Goal: Navigation & Orientation: Find specific page/section

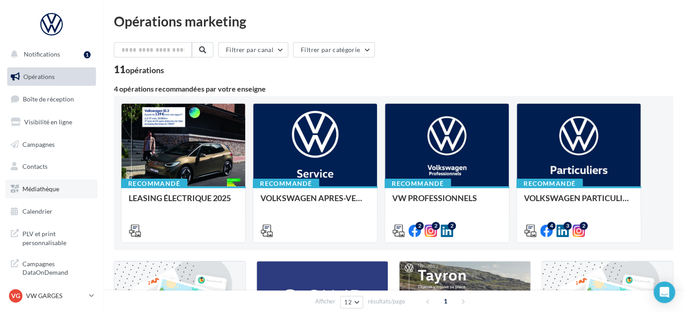
click at [37, 187] on span "Médiathèque" at bounding box center [40, 189] width 37 height 8
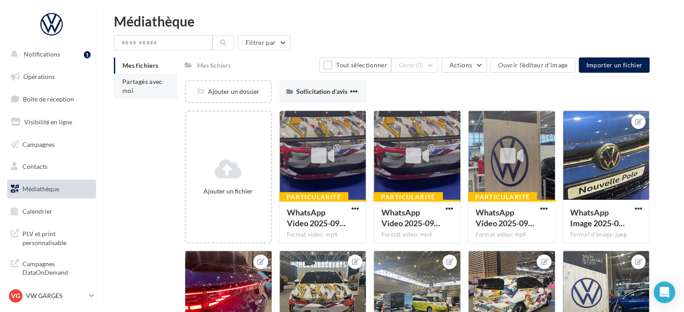
click at [130, 91] on span "Partagés avec moi" at bounding box center [142, 86] width 40 height 17
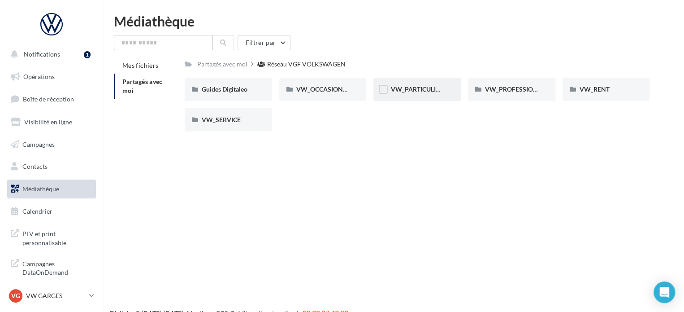
click at [409, 94] on div "VW_PARTICULIERS" at bounding box center [416, 89] width 87 height 23
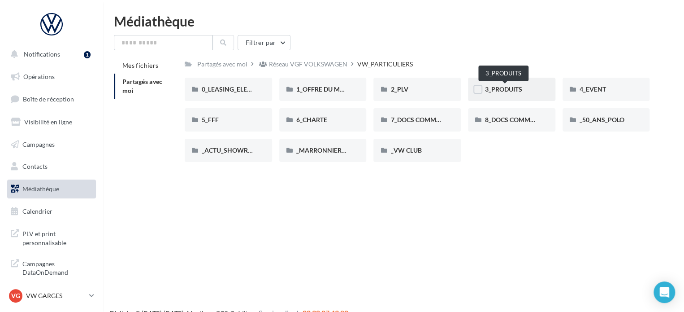
click at [513, 89] on span "3_PRODUITS" at bounding box center [503, 89] width 37 height 8
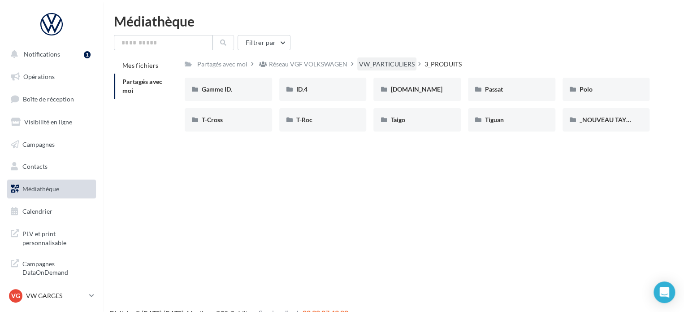
click at [360, 67] on div "VW_PARTICULIERS" at bounding box center [386, 63] width 59 height 13
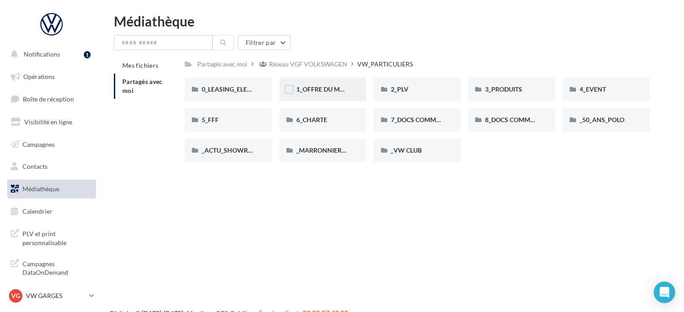
click at [354, 89] on div "1_OFFRE DU MOIS" at bounding box center [322, 89] width 87 height 23
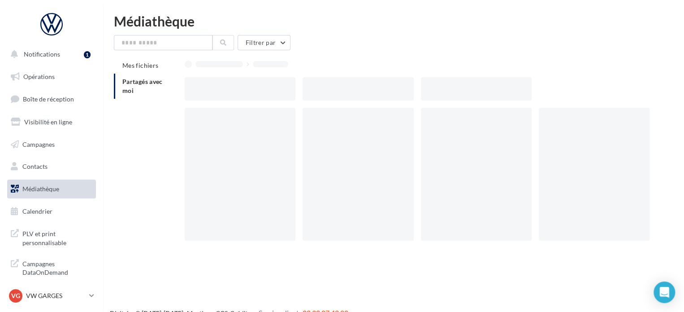
click at [354, 89] on div at bounding box center [358, 88] width 111 height 23
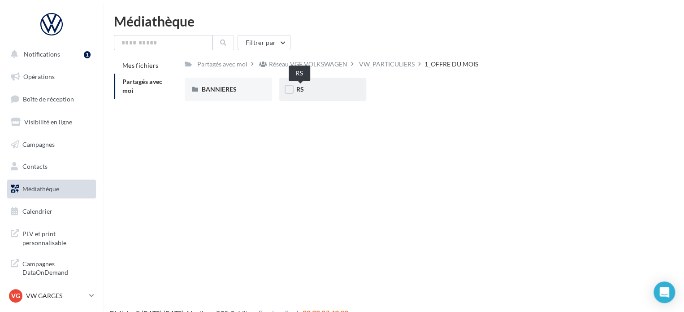
click at [303, 93] on span "RS" at bounding box center [300, 89] width 8 height 8
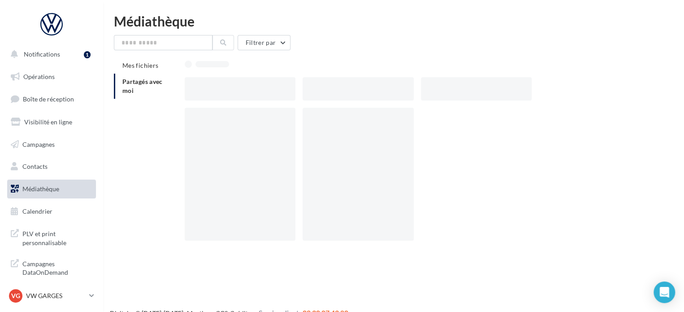
click at [303, 93] on div at bounding box center [358, 88] width 111 height 23
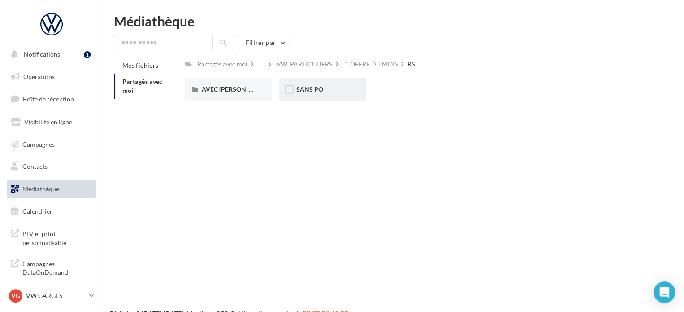
click at [341, 96] on div "SANS PO" at bounding box center [322, 89] width 87 height 23
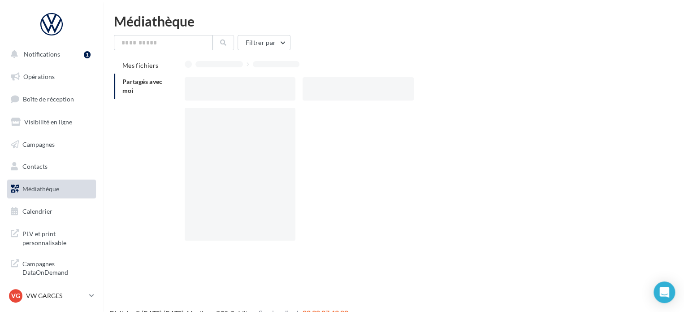
click at [341, 96] on div at bounding box center [358, 88] width 111 height 23
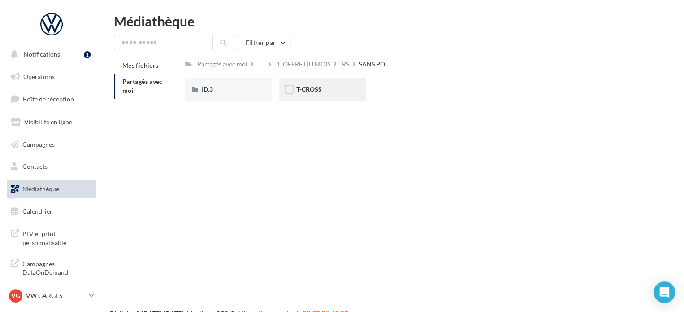
click at [333, 92] on div "T-CROSS" at bounding box center [322, 89] width 53 height 9
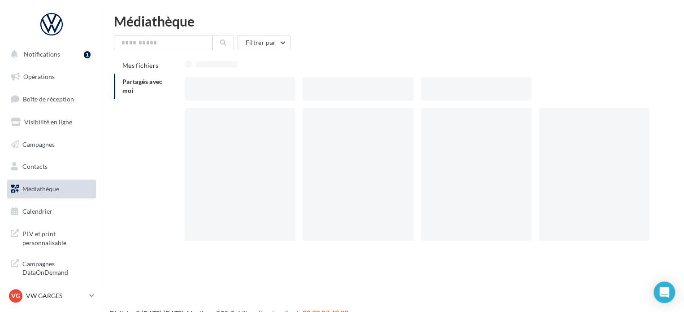
click at [333, 92] on div at bounding box center [358, 88] width 111 height 23
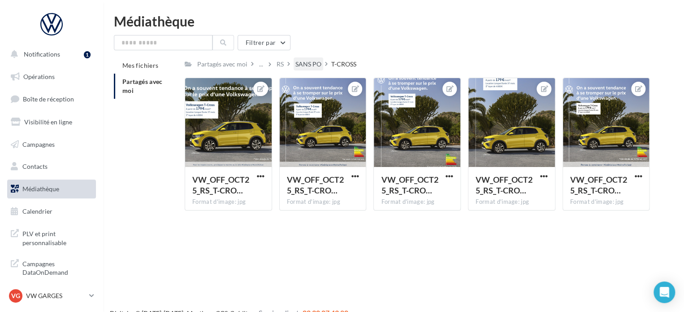
click at [311, 59] on div "SANS PO" at bounding box center [309, 63] width 30 height 13
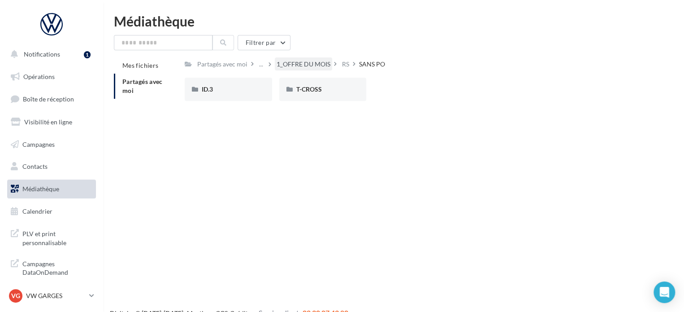
click at [282, 59] on div "1_OFFRE DU MOIS" at bounding box center [303, 63] width 57 height 13
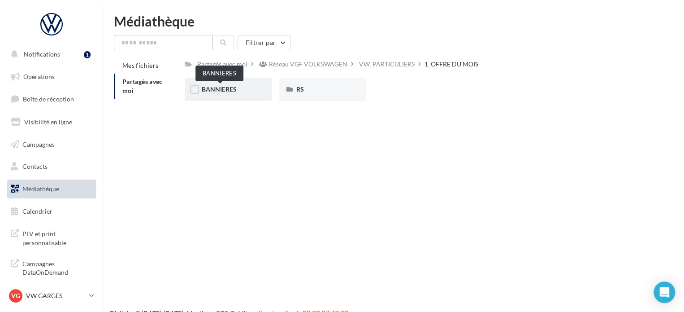
click at [230, 89] on span "BANNIERES" at bounding box center [219, 89] width 35 height 8
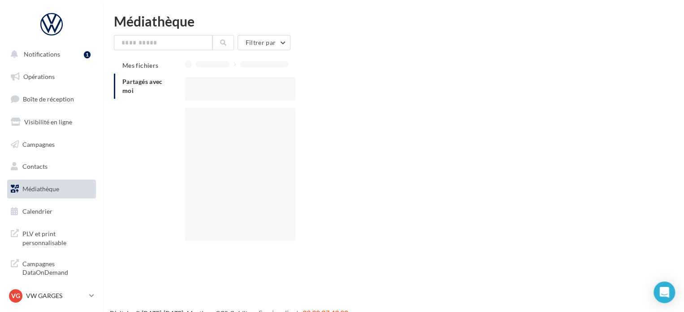
click at [230, 89] on div at bounding box center [240, 88] width 111 height 23
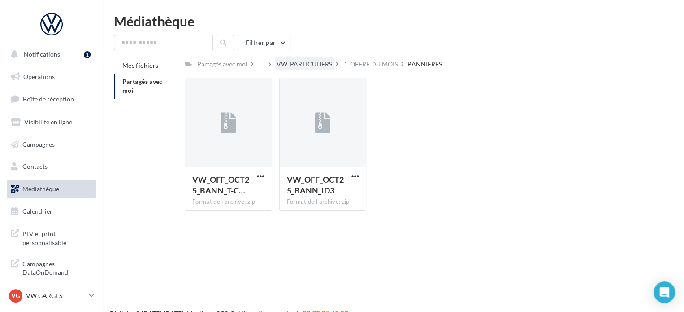
click at [296, 64] on div "VW_PARTICULIERS" at bounding box center [305, 64] width 56 height 9
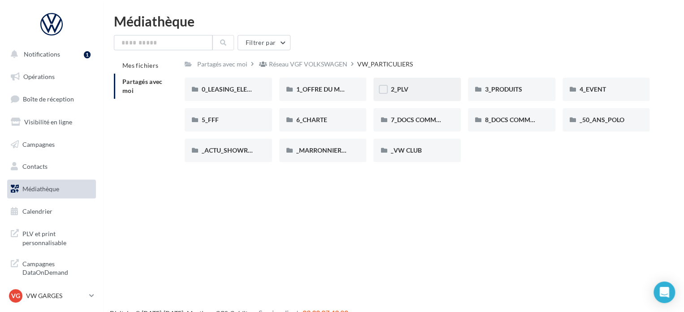
click at [416, 90] on div "2_PLV" at bounding box center [417, 89] width 53 height 9
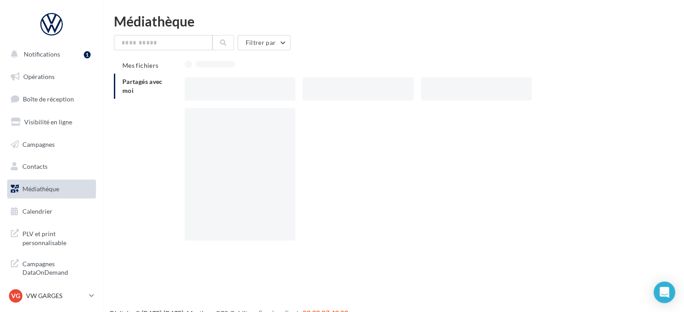
click at [416, 90] on div at bounding box center [362, 88] width 118 height 23
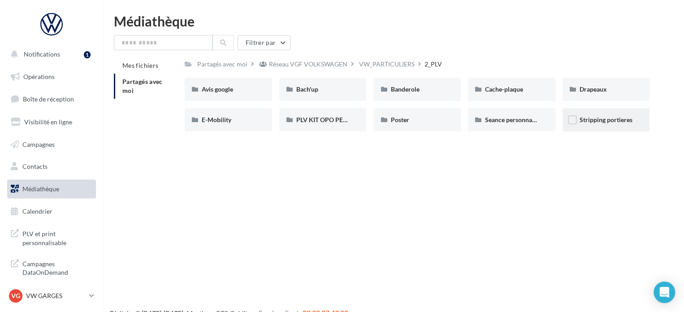
click at [617, 112] on div "Stripping portieres" at bounding box center [606, 119] width 87 height 23
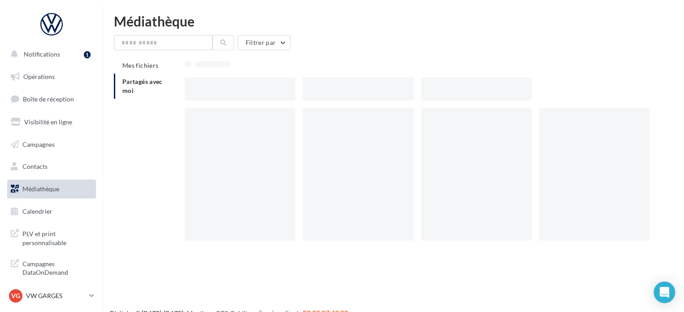
click at [617, 112] on div at bounding box center [594, 174] width 111 height 133
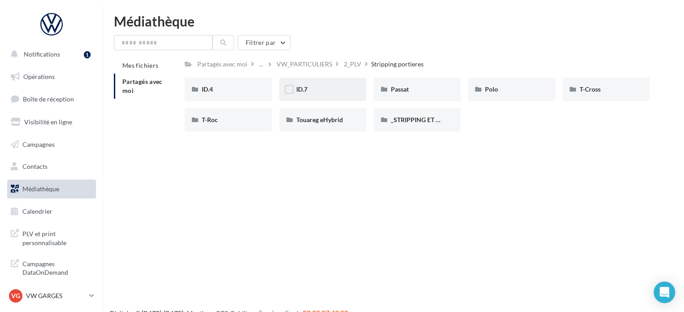
click at [317, 91] on div "ID.7" at bounding box center [322, 89] width 53 height 9
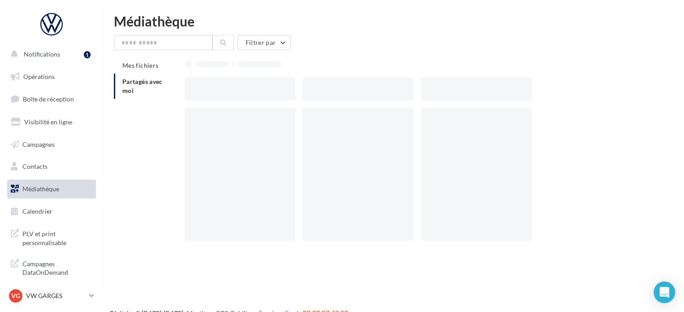
click at [317, 91] on div at bounding box center [358, 88] width 111 height 23
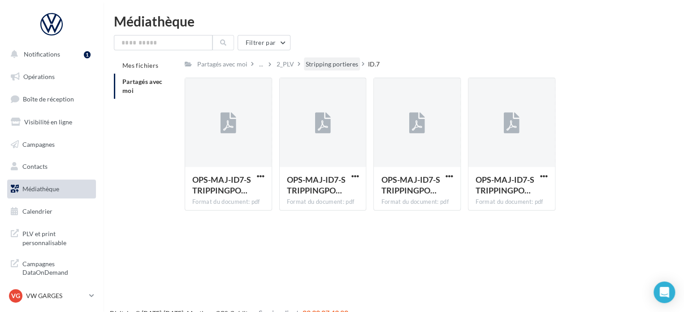
click at [312, 68] on div "Stripping portieres" at bounding box center [332, 64] width 52 height 9
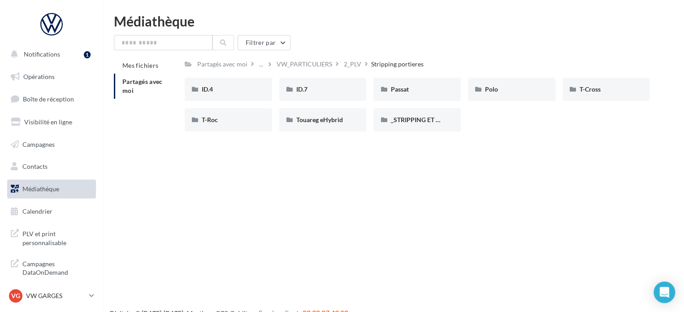
click at [285, 62] on div "VW_PARTICULIERS" at bounding box center [305, 64] width 56 height 9
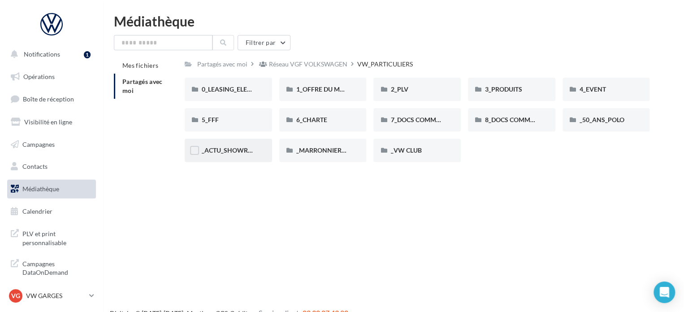
click at [265, 146] on div "_ACTU_SHOWROOM" at bounding box center [228, 150] width 87 height 23
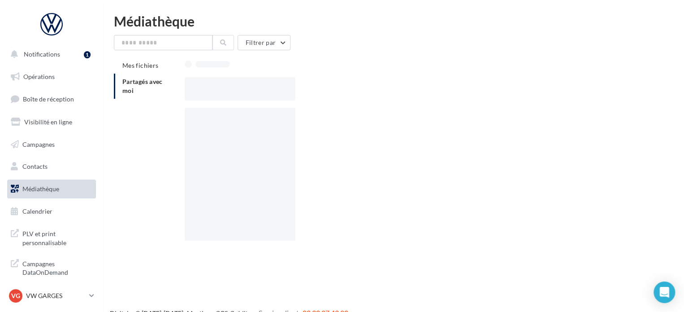
click at [265, 146] on div at bounding box center [240, 174] width 111 height 133
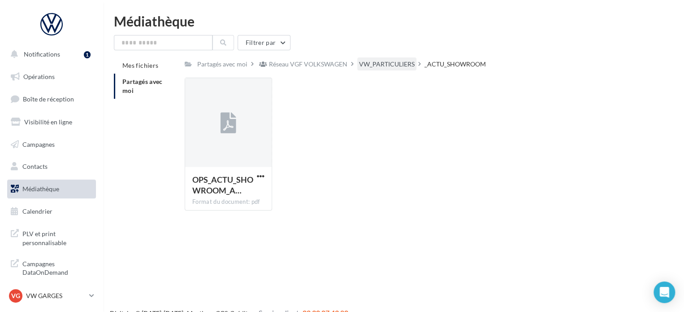
click at [404, 66] on div "VW_PARTICULIERS" at bounding box center [387, 64] width 56 height 9
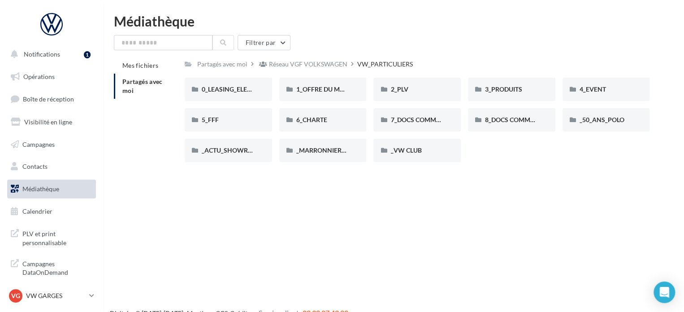
click at [513, 100] on div "3_PRODUITS" at bounding box center [511, 89] width 87 height 23
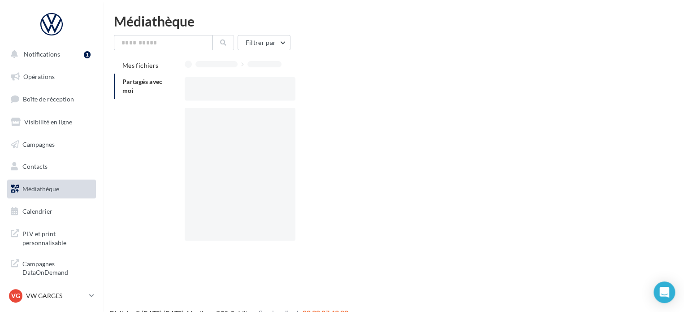
click at [513, 100] on div at bounding box center [421, 88] width 472 height 23
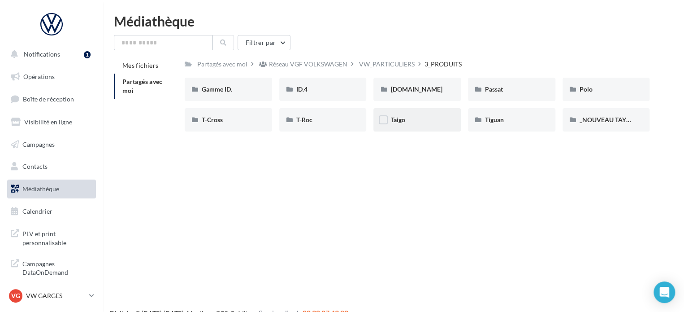
click at [418, 120] on div "Taigo" at bounding box center [417, 119] width 53 height 9
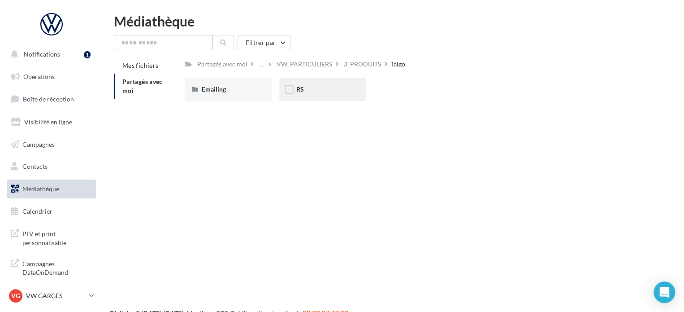
click at [314, 88] on div "RS" at bounding box center [322, 89] width 53 height 9
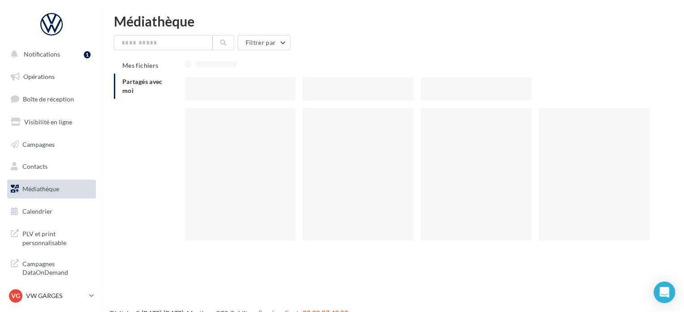
click at [314, 88] on div at bounding box center [358, 88] width 111 height 23
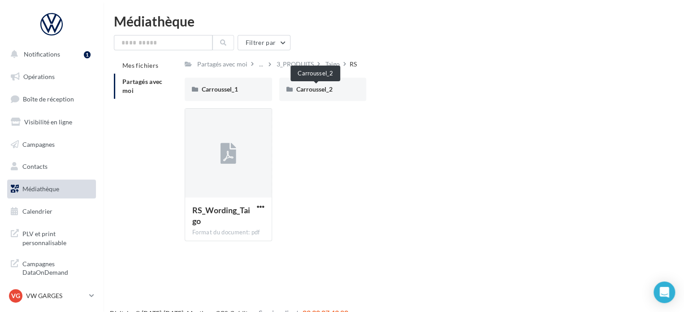
click at [314, 88] on span "Carroussel_2" at bounding box center [314, 89] width 36 height 8
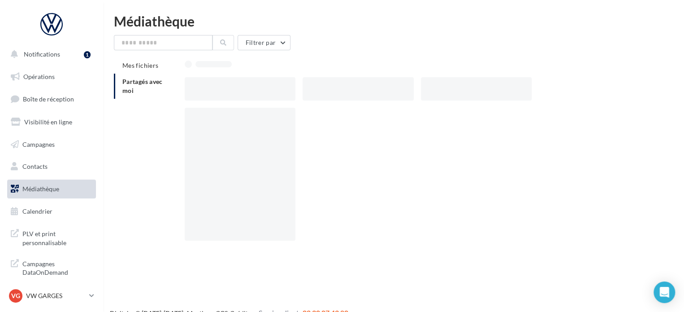
click at [314, 88] on div at bounding box center [358, 88] width 111 height 23
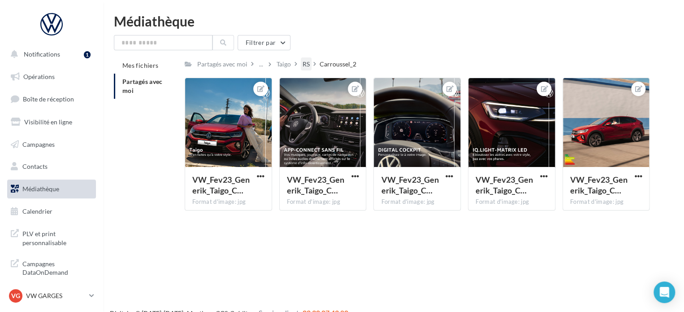
click at [305, 62] on div "Partagés avec moi ... Taigo RS Carroussel_2" at bounding box center [272, 63] width 175 height 13
click at [305, 62] on div "RS" at bounding box center [306, 63] width 11 height 13
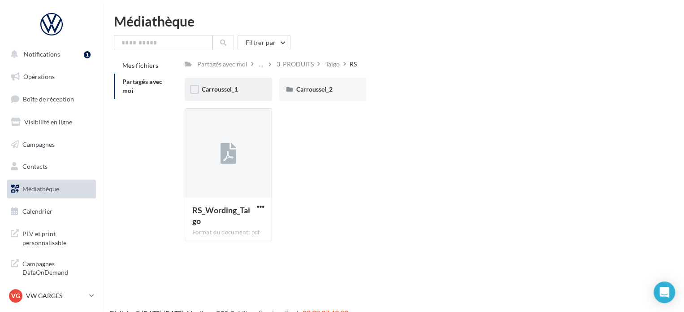
click at [246, 91] on div "Carroussel_1" at bounding box center [228, 89] width 53 height 9
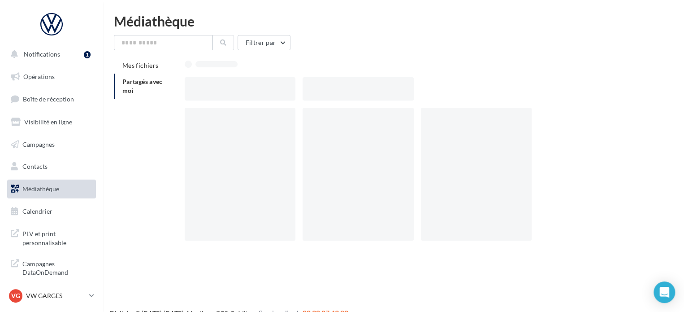
click at [246, 91] on div at bounding box center [240, 88] width 111 height 23
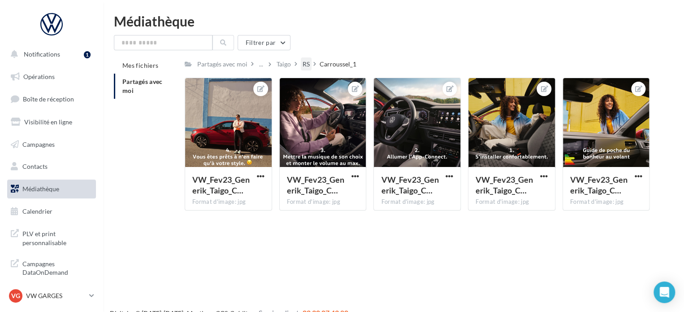
drag, startPoint x: 300, startPoint y: 62, endPoint x: 314, endPoint y: 62, distance: 14.4
click at [314, 62] on div "Partagés avec moi ... Taigo RS Carroussel_1" at bounding box center [272, 63] width 175 height 13
click at [310, 62] on div "RS" at bounding box center [306, 64] width 7 height 9
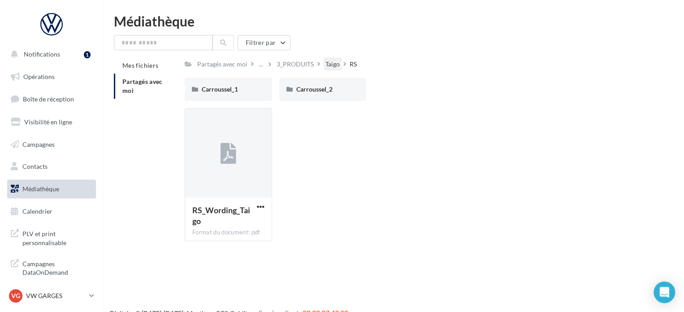
click at [335, 64] on div "Taigo" at bounding box center [333, 64] width 14 height 9
